Goal: Transaction & Acquisition: Book appointment/travel/reservation

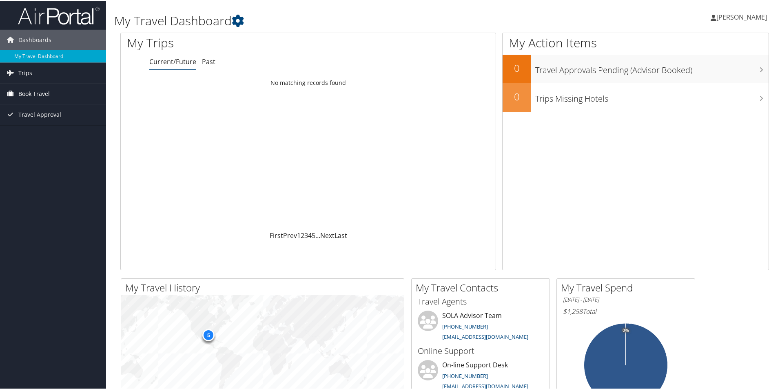
click at [27, 88] on span "Book Travel" at bounding box center [33, 93] width 31 height 20
click at [42, 117] on link "Book/Manage Online Trips" at bounding box center [53, 121] width 106 height 12
click at [48, 74] on link "Trips" at bounding box center [53, 72] width 106 height 20
